Goal: Information Seeking & Learning: Learn about a topic

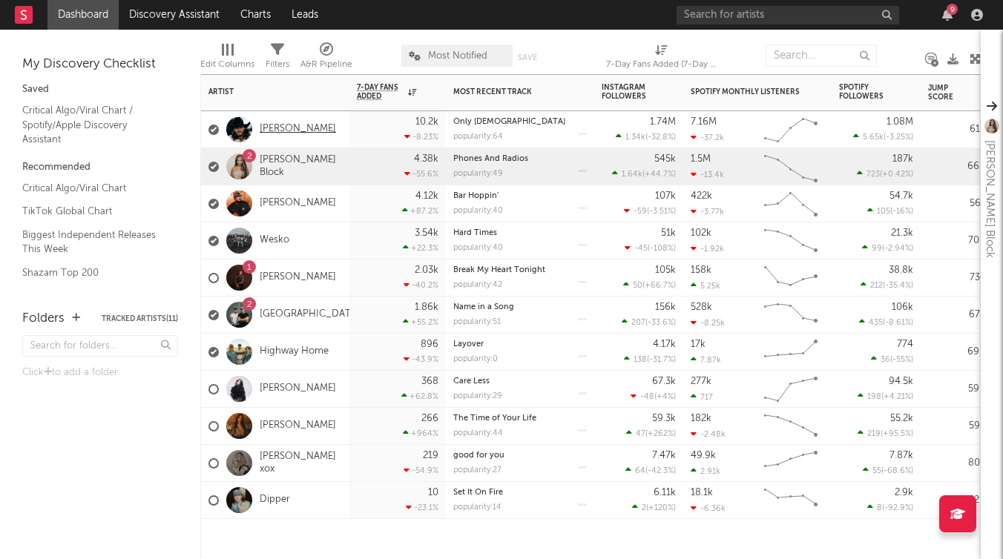
click at [295, 123] on link "[PERSON_NAME]" at bounding box center [298, 129] width 76 height 13
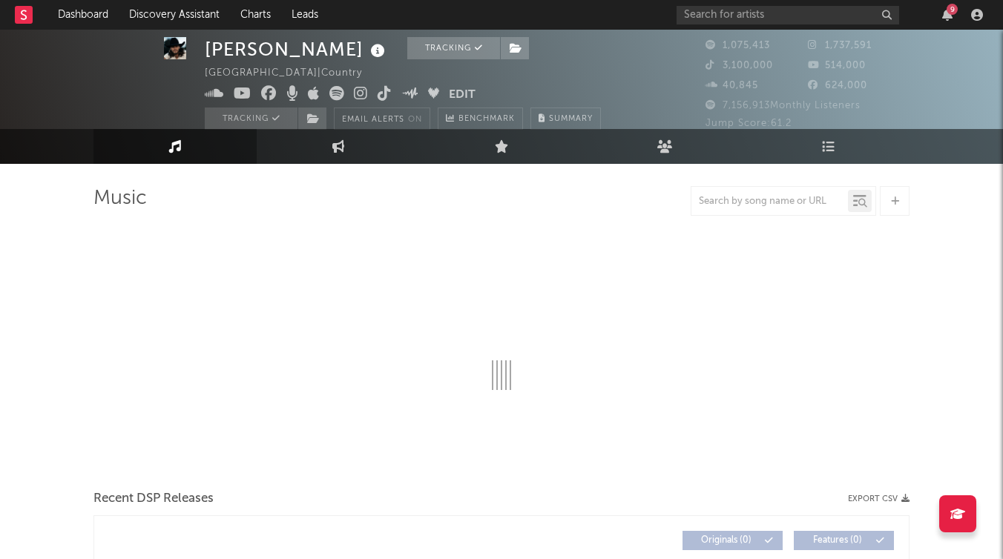
select select "6m"
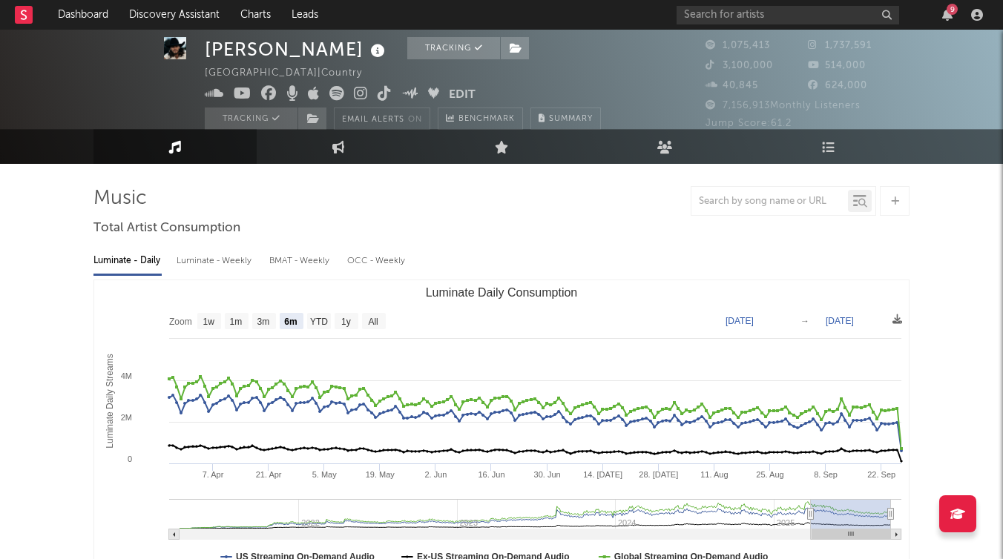
scroll to position [30, 0]
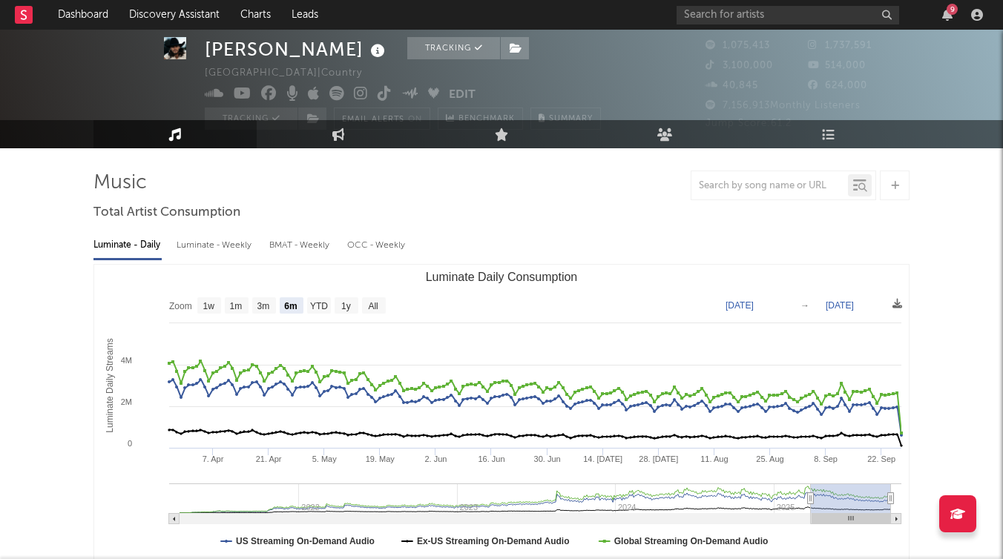
click at [219, 246] on div "Luminate - Weekly" at bounding box center [216, 245] width 78 height 25
select select "6m"
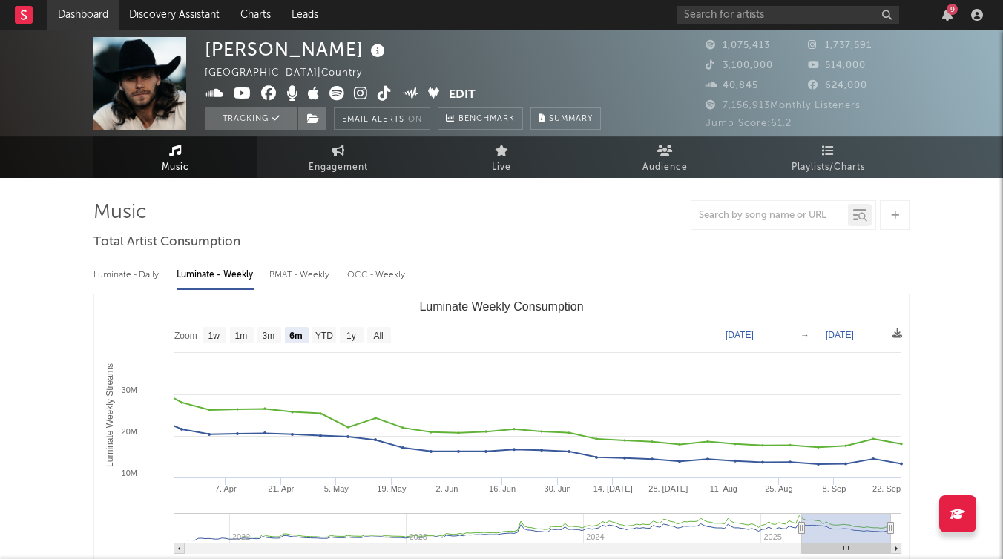
scroll to position [0, 0]
click at [85, 20] on link "Dashboard" at bounding box center [82, 15] width 71 height 30
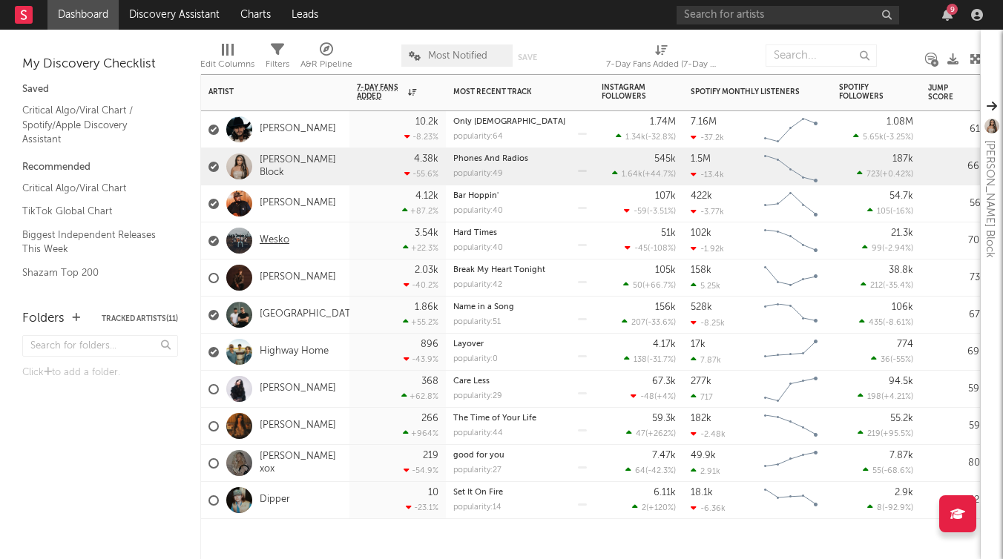
click at [272, 239] on link "Wesko" at bounding box center [275, 240] width 30 height 13
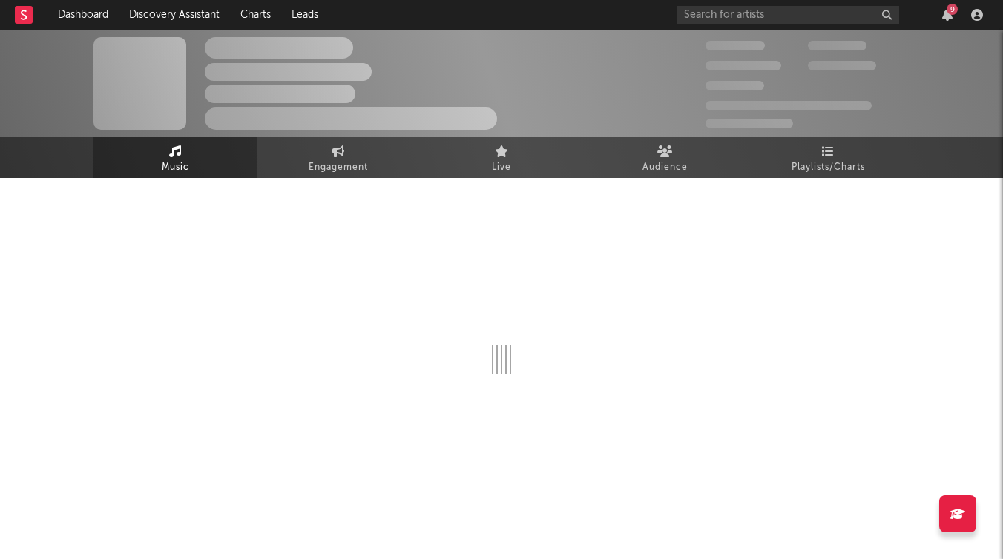
select select "6m"
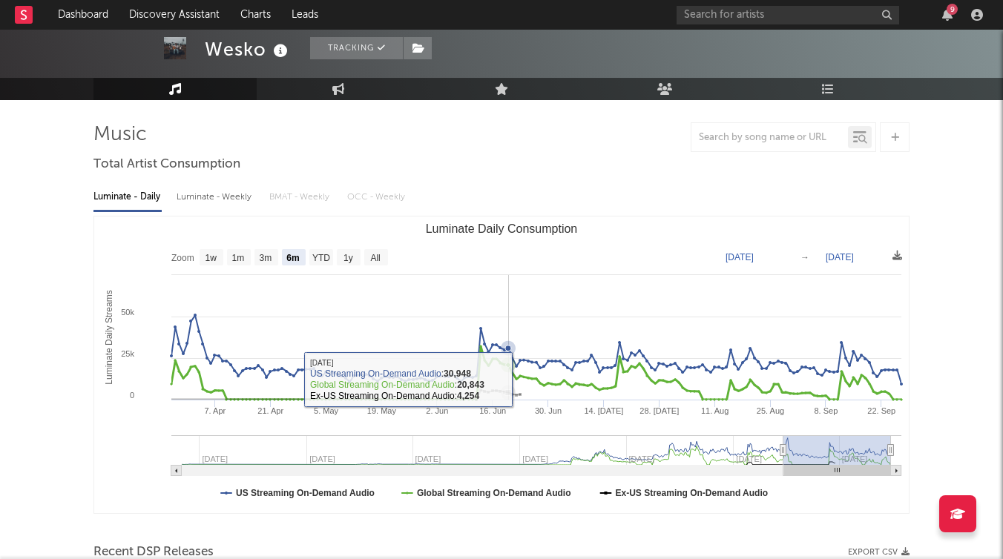
scroll to position [50, 0]
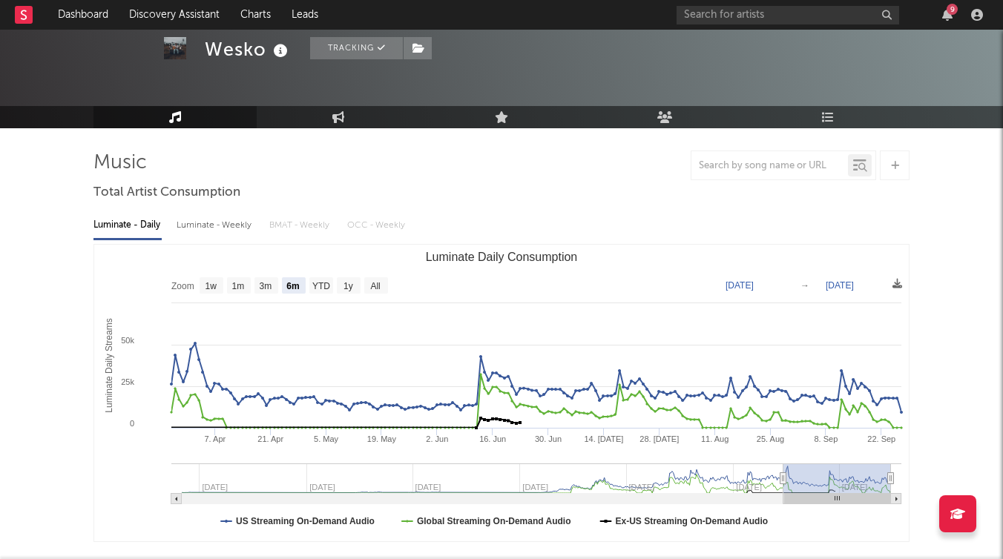
click at [211, 232] on div "Luminate - Weekly" at bounding box center [216, 225] width 78 height 25
select select "6m"
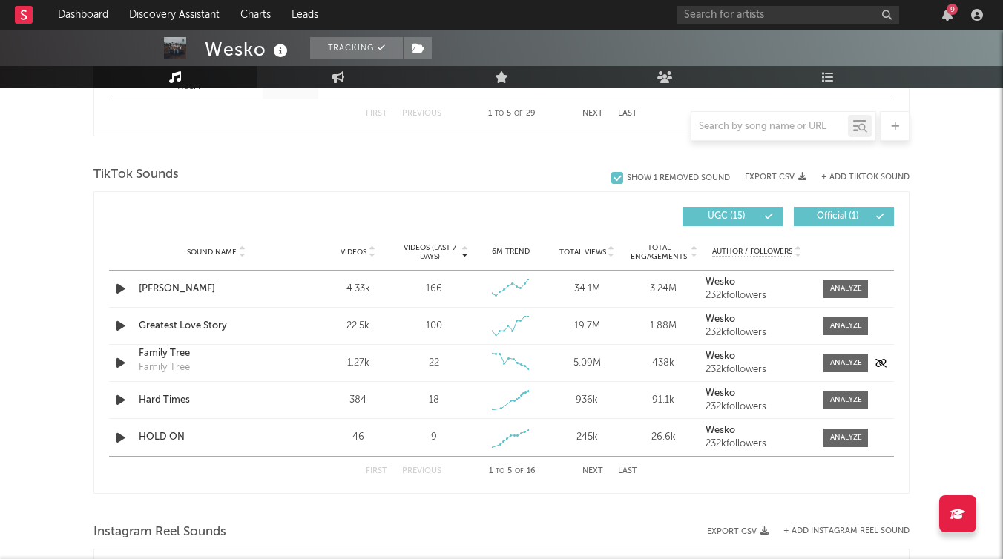
scroll to position [947, 0]
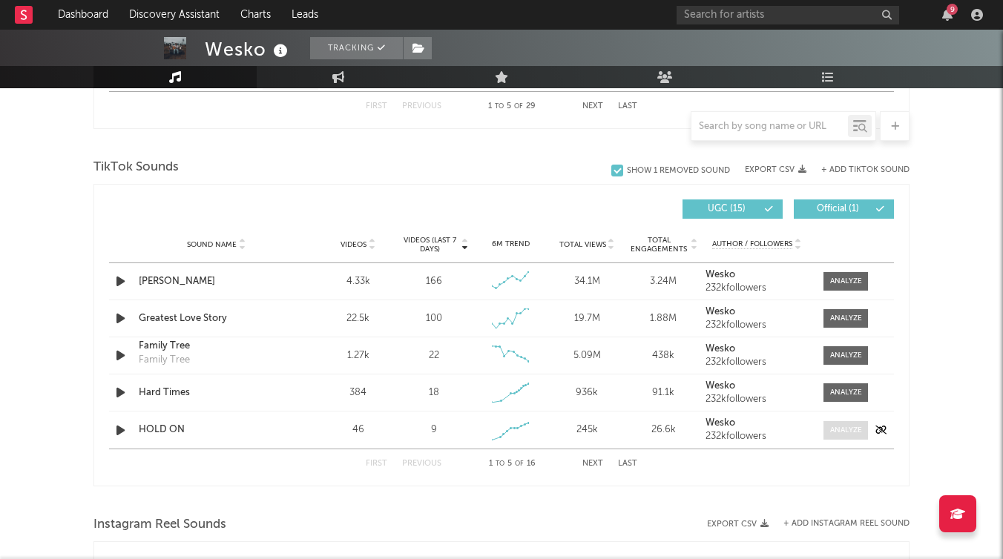
click at [855, 437] on span at bounding box center [845, 430] width 45 height 19
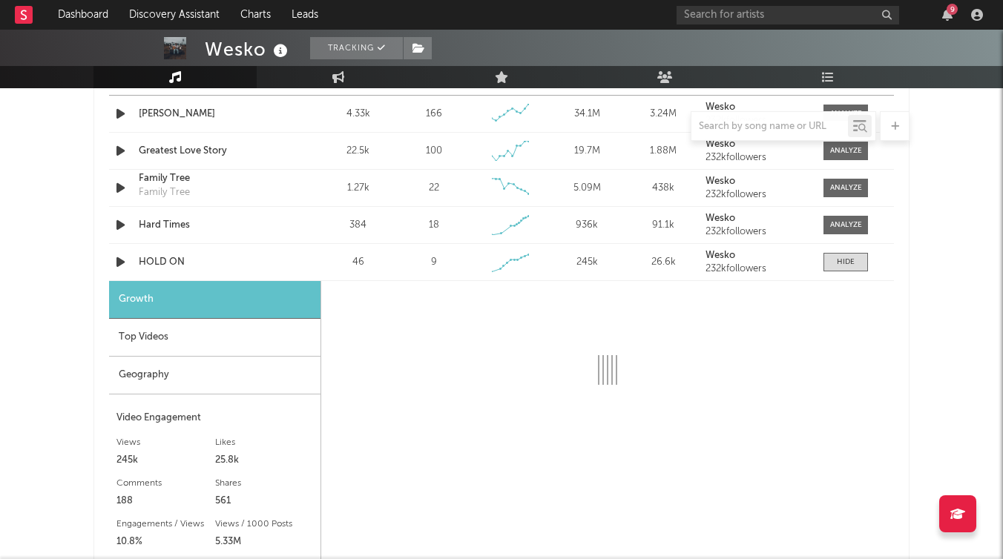
scroll to position [1175, 0]
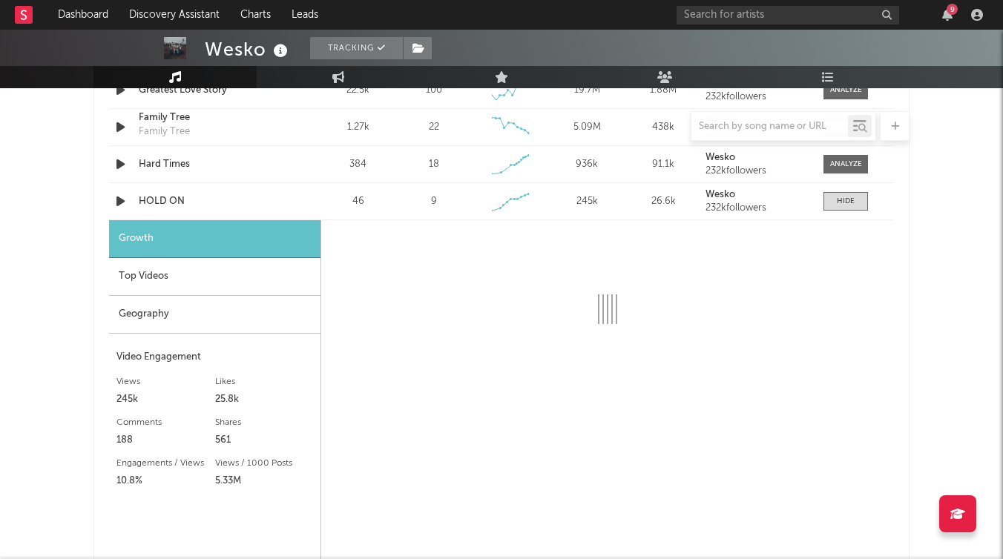
select select "1w"
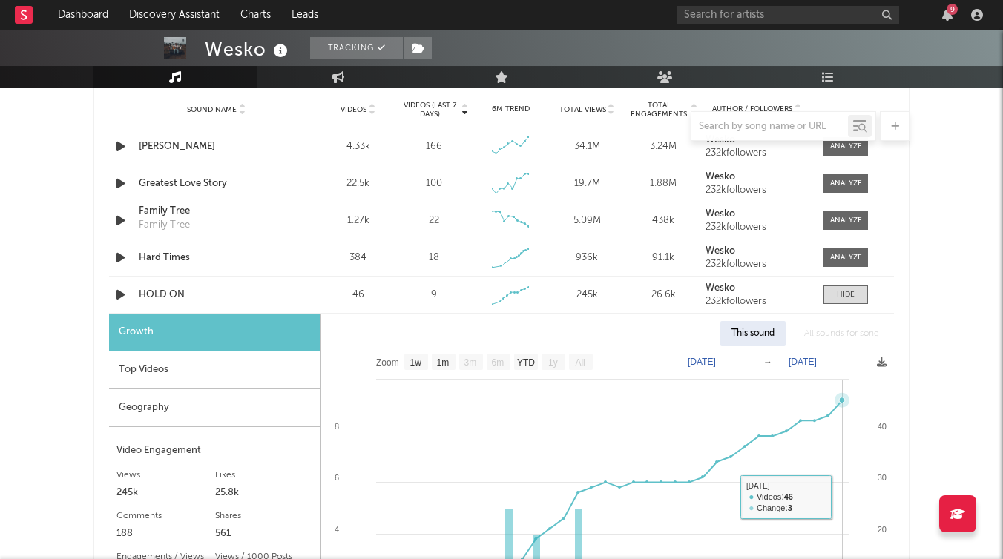
scroll to position [1045, 0]
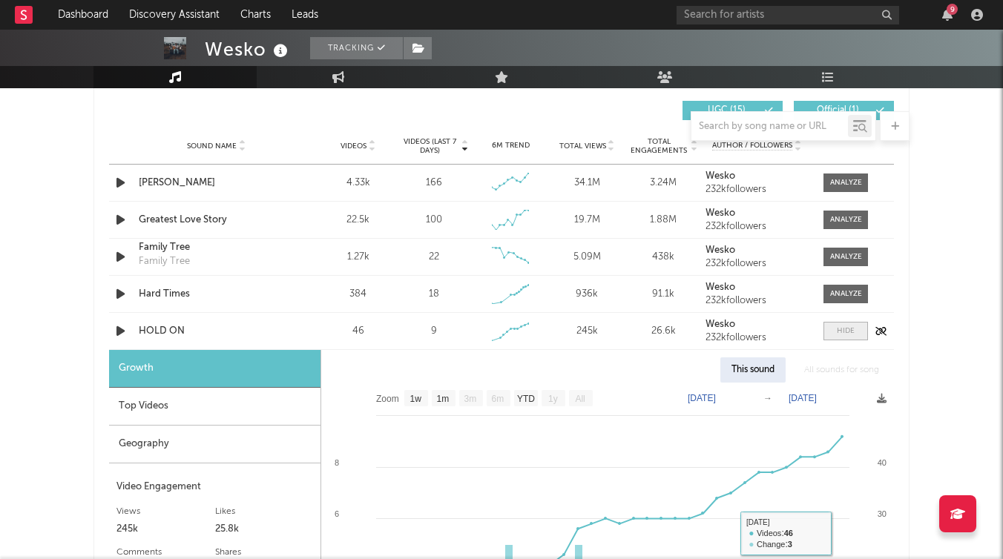
click at [846, 335] on div at bounding box center [846, 331] width 18 height 11
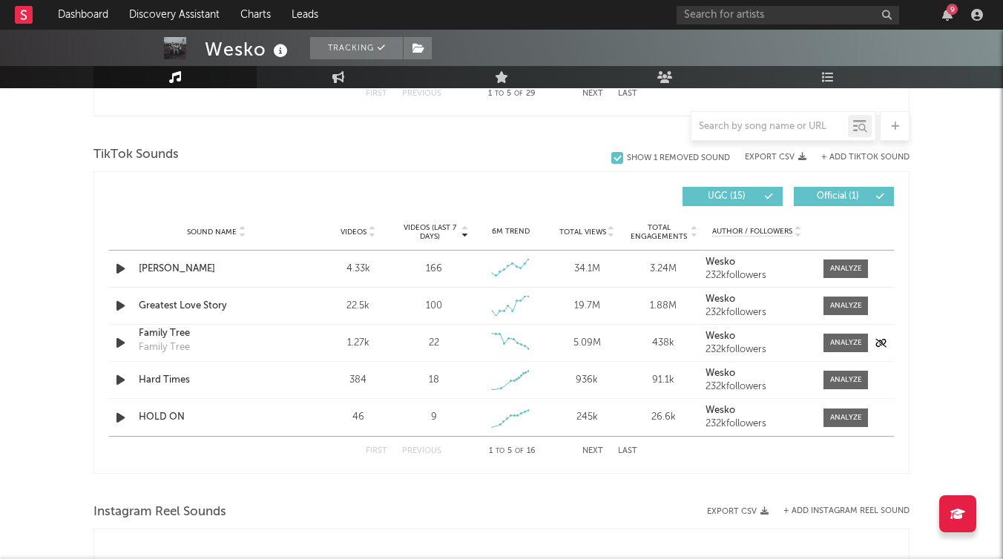
scroll to position [979, 0]
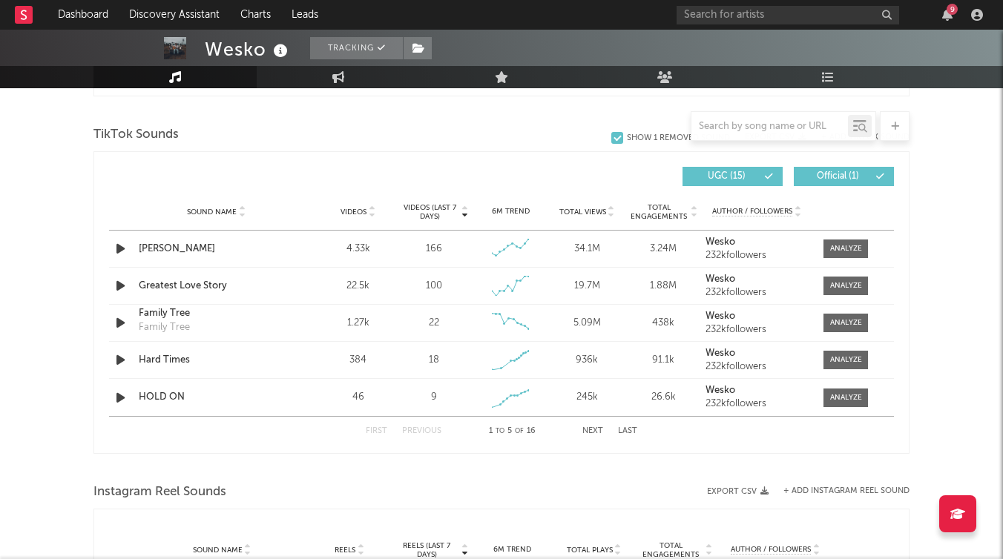
click at [623, 435] on button "Last" at bounding box center [627, 431] width 19 height 8
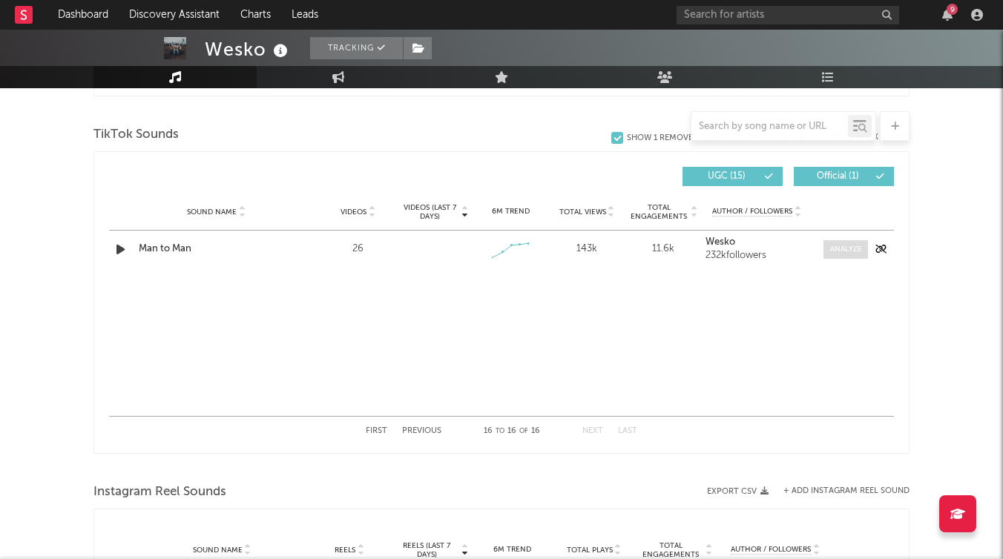
click at [838, 247] on div at bounding box center [846, 249] width 32 height 11
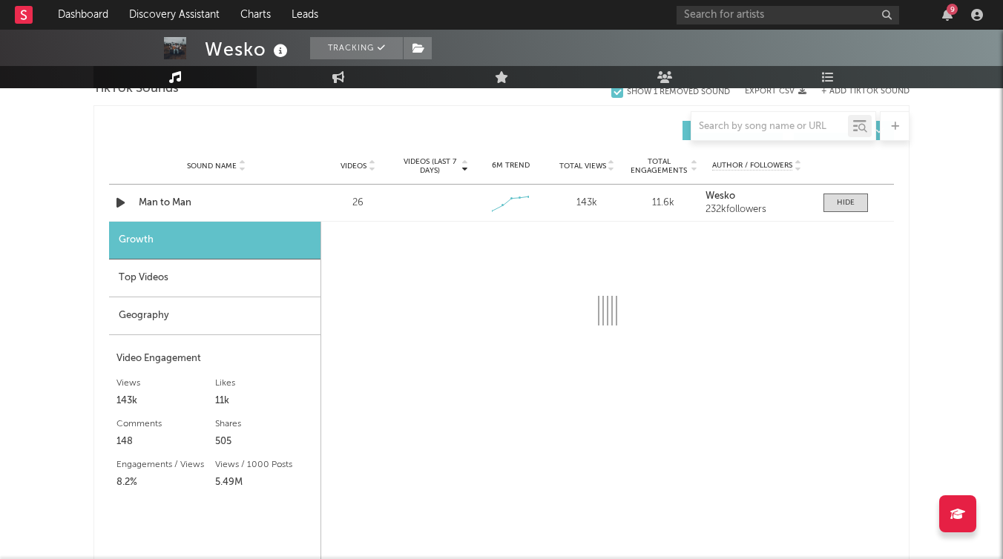
select select "1w"
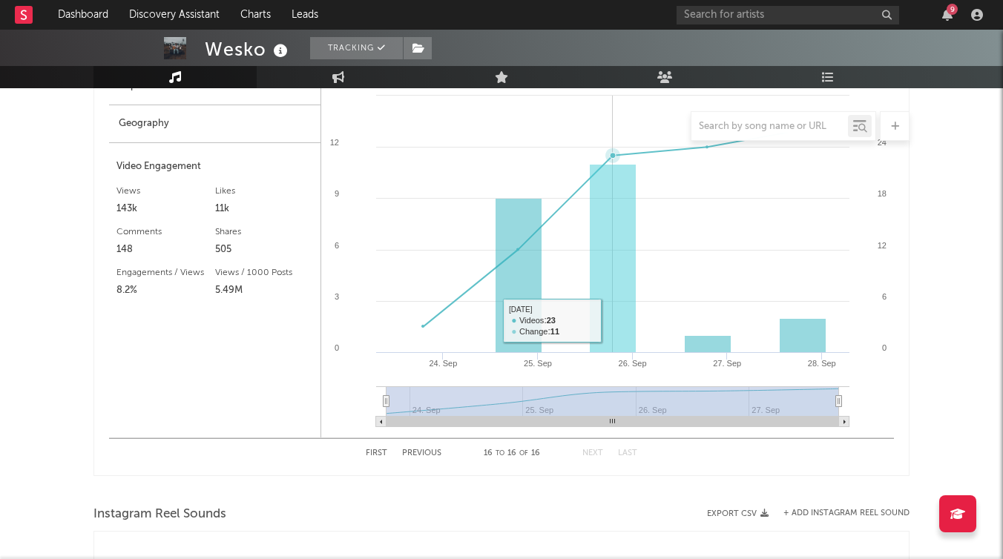
scroll to position [993, 0]
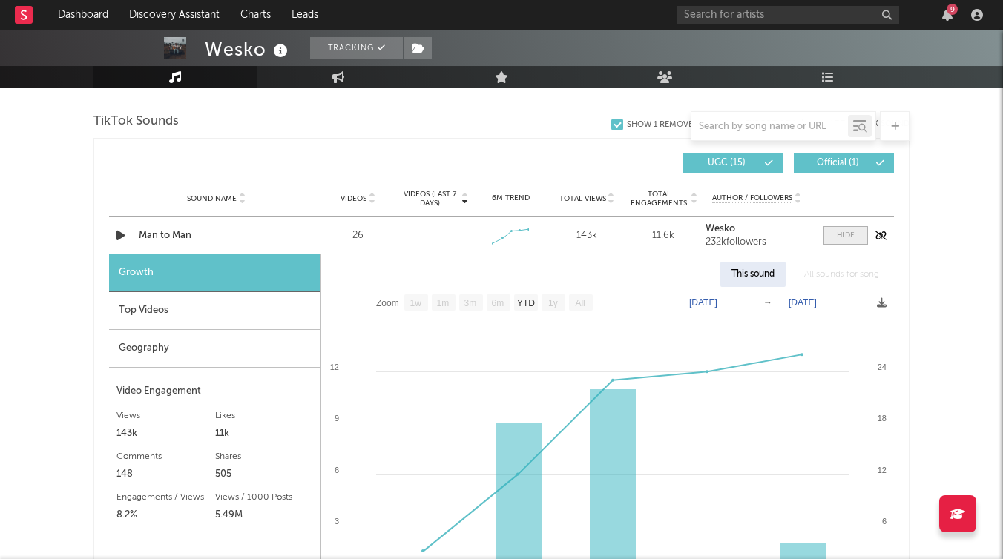
click at [847, 232] on div at bounding box center [846, 235] width 18 height 11
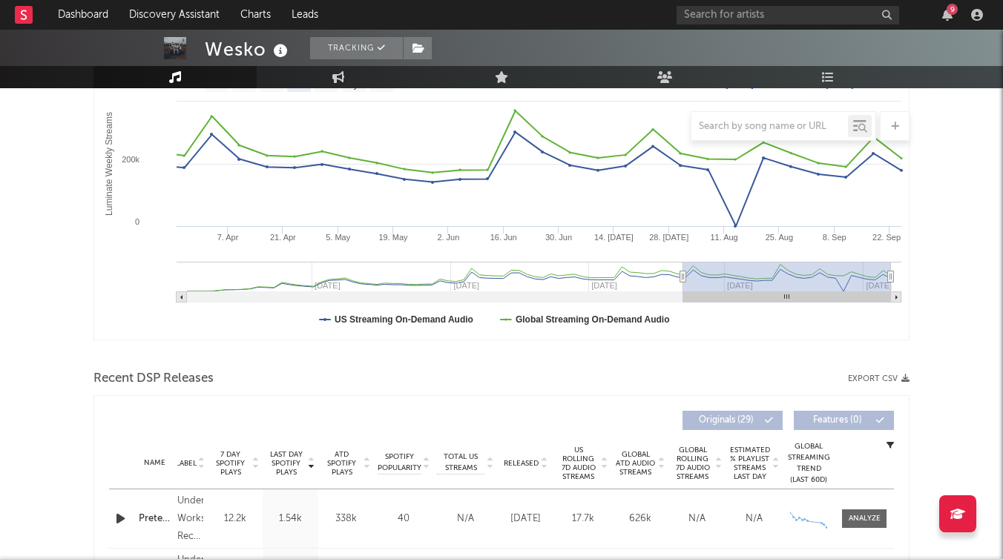
scroll to position [213, 0]
